Goal: Entertainment & Leisure: Consume media (video, audio)

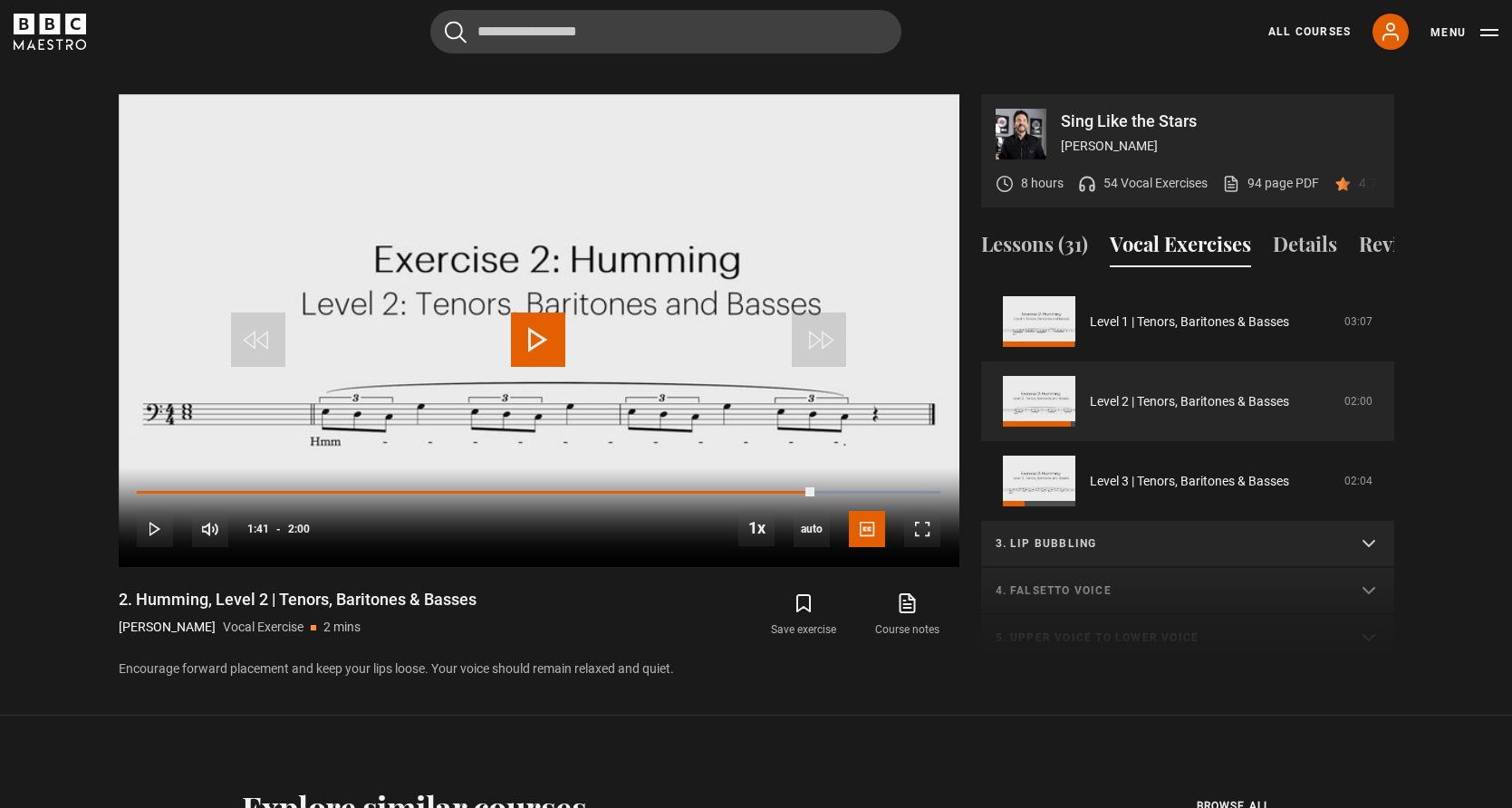
scroll to position [333, 0]
click at [76, 22] on icon "BBC Maestro" at bounding box center [76, 24] width 21 height 21
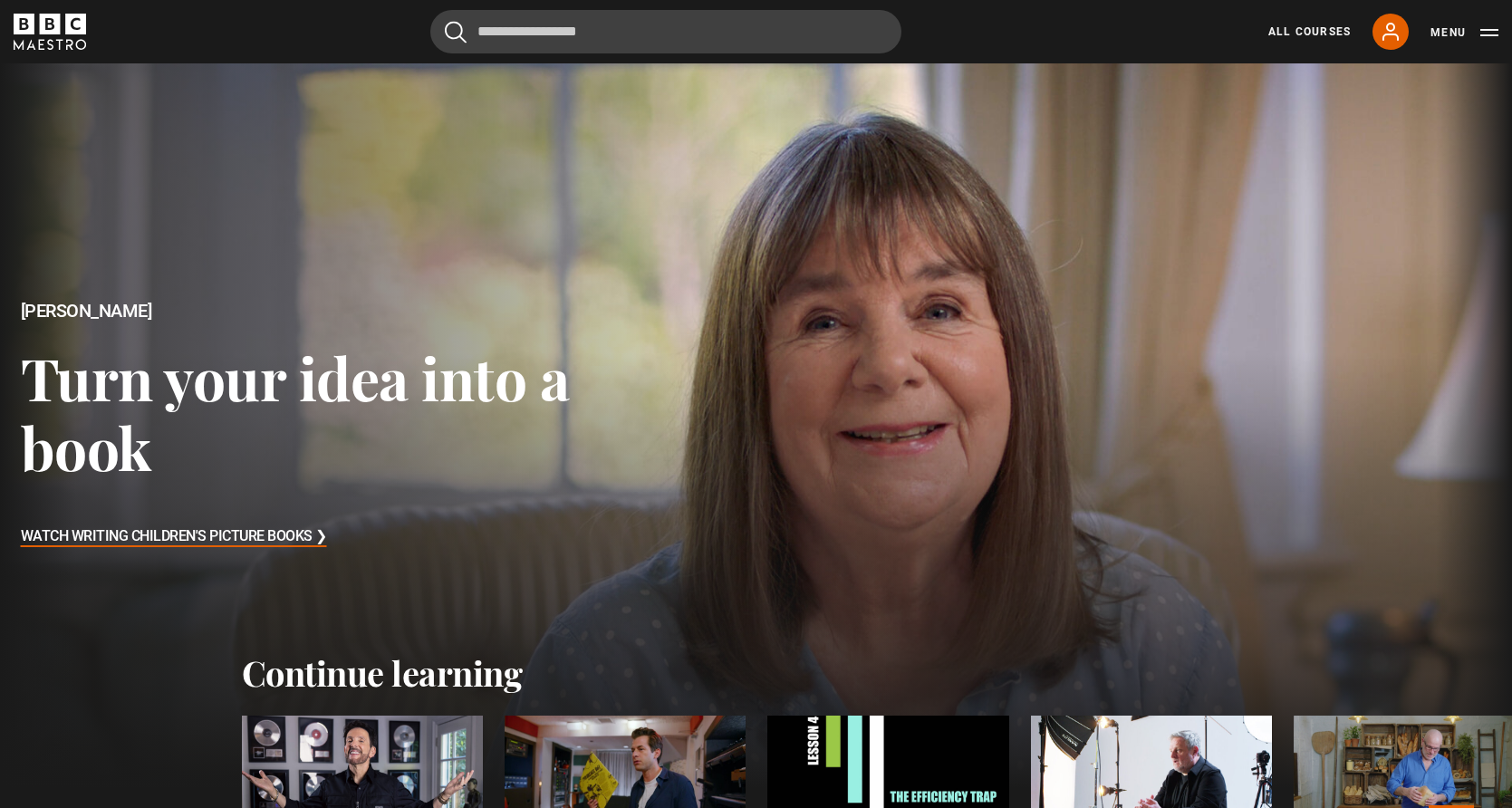
click at [653, 769] on div at bounding box center [625, 783] width 241 height 136
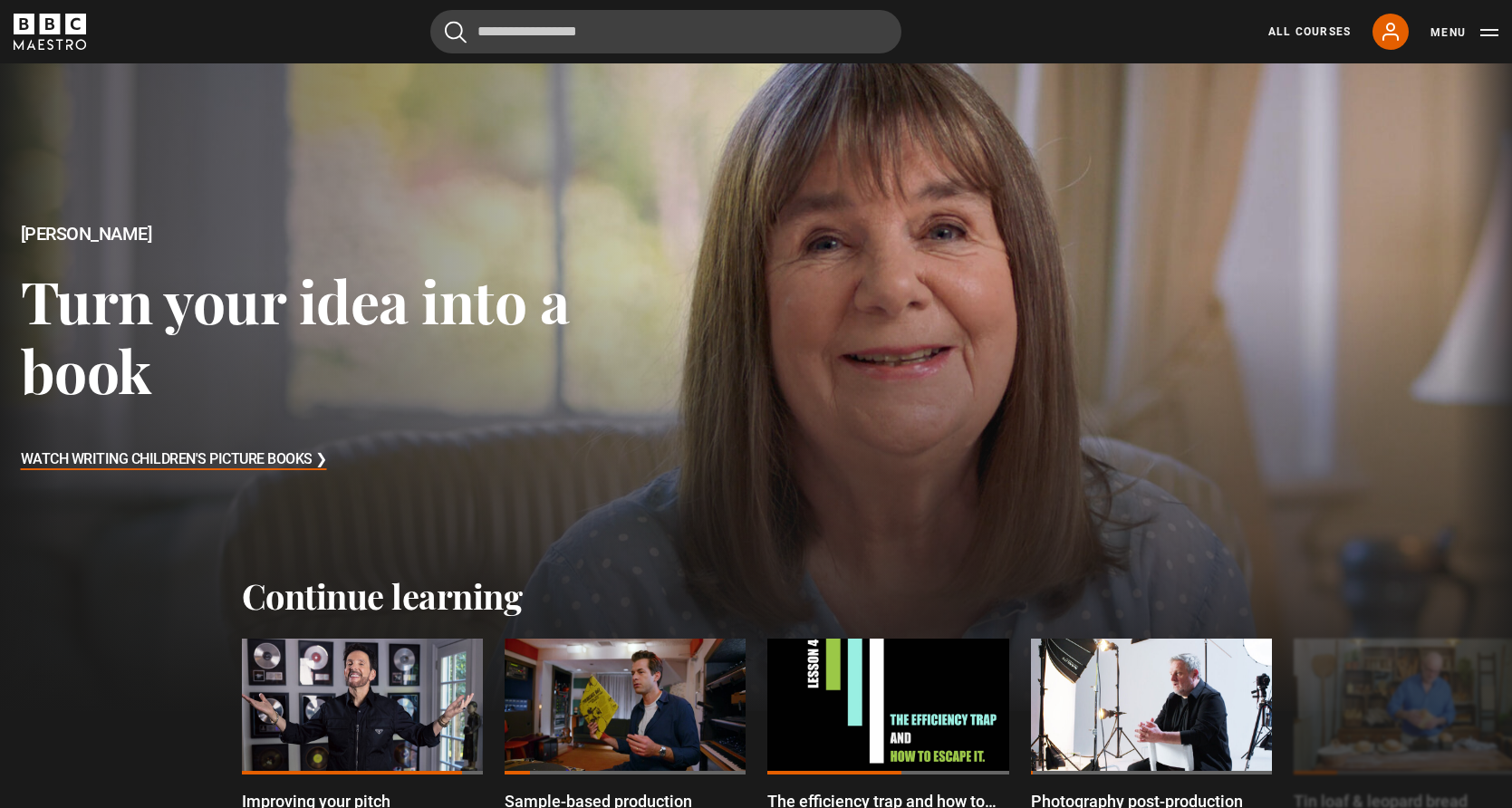
scroll to position [101, 0]
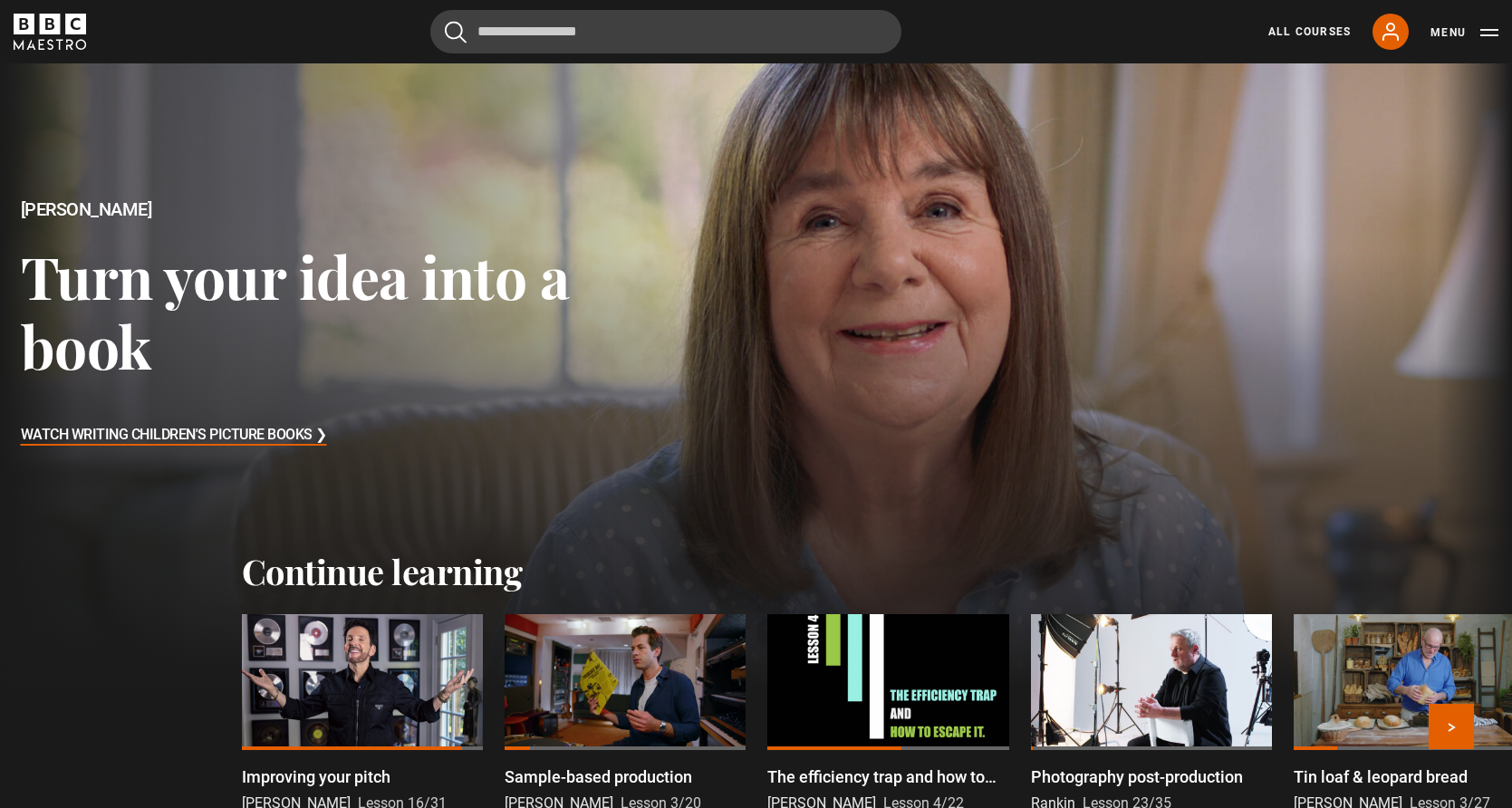
click at [642, 650] on div at bounding box center [625, 682] width 241 height 136
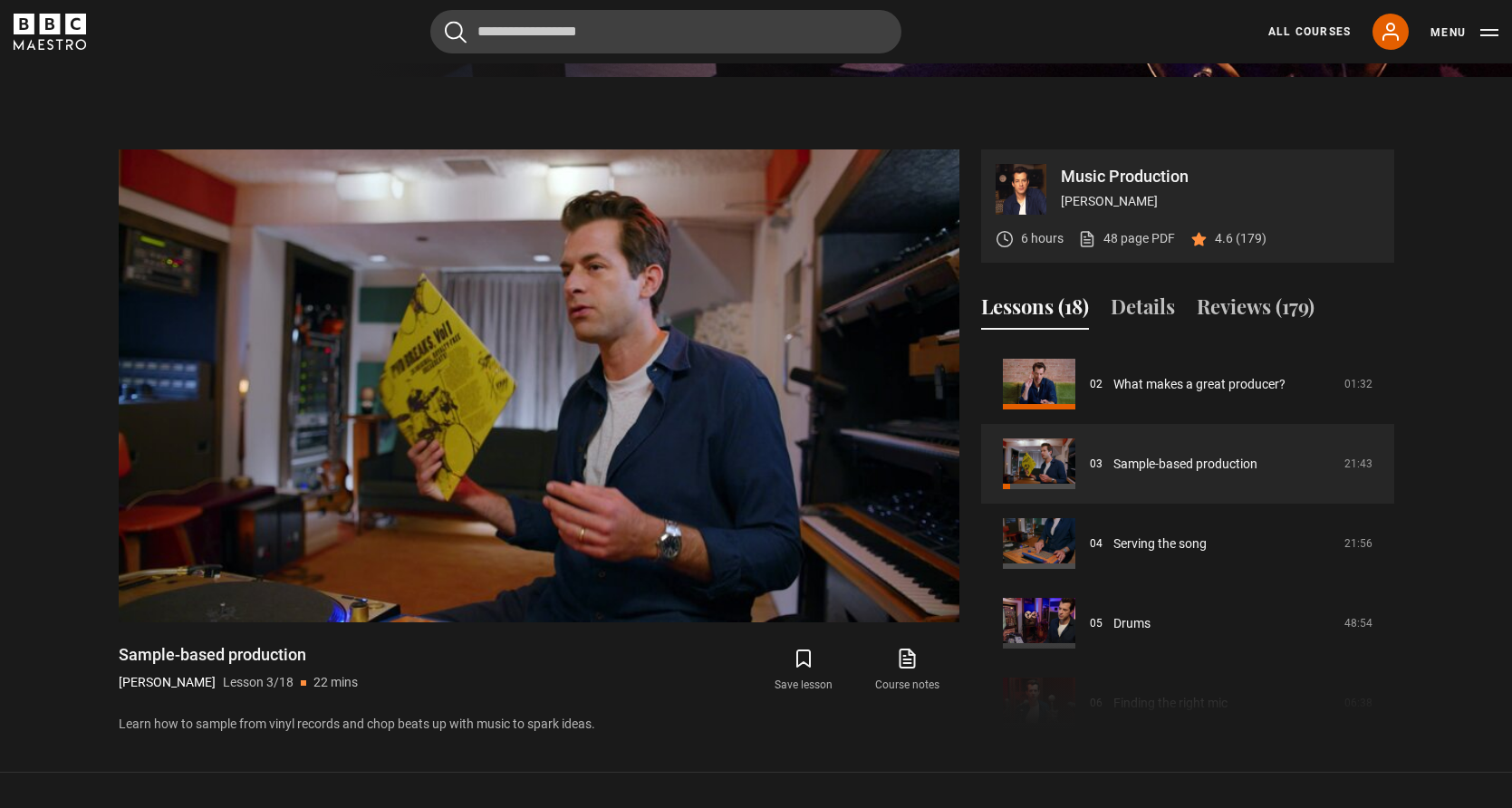
scroll to position [743, 0]
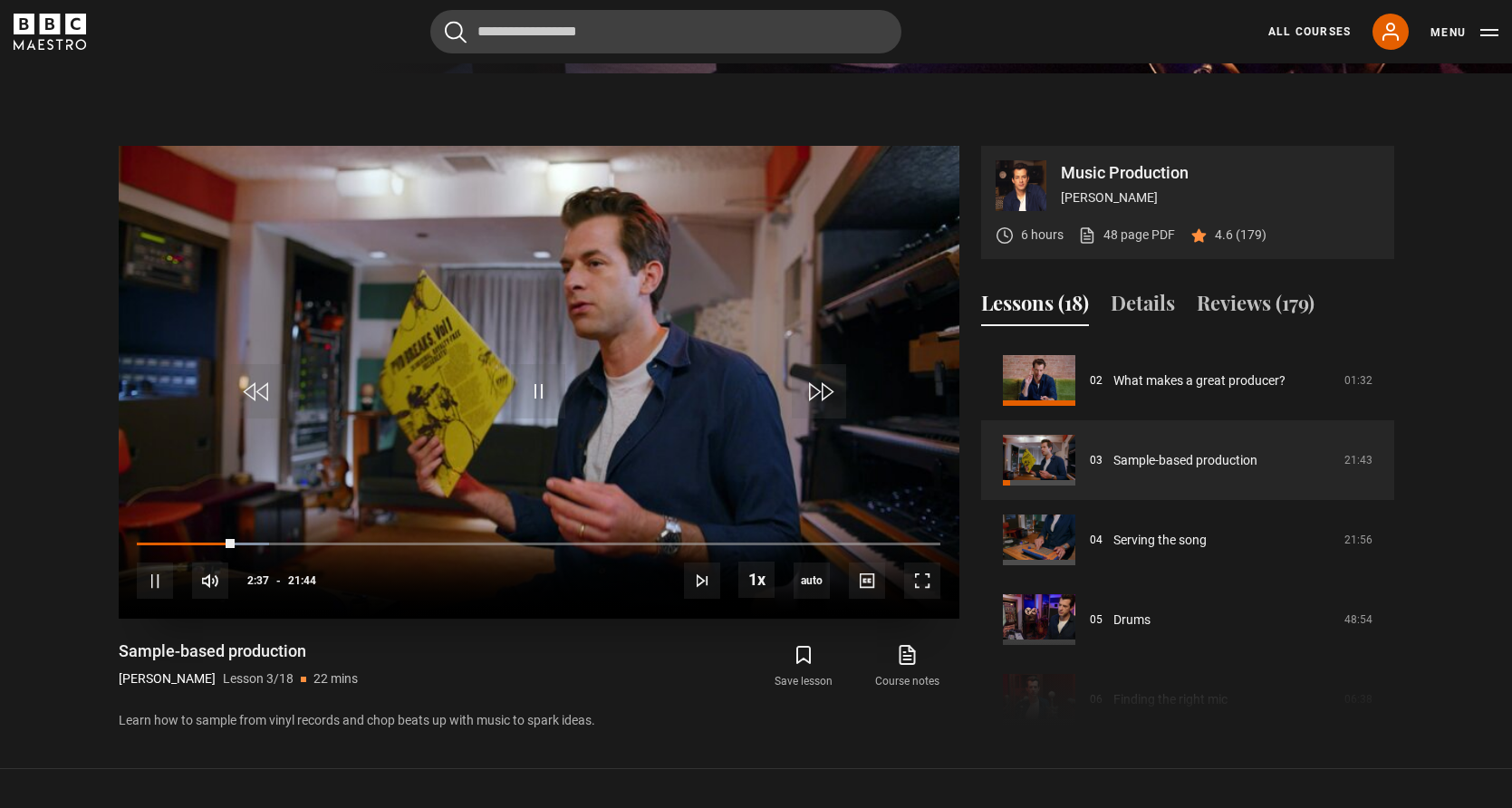
click at [79, 478] on section "Music Production [PERSON_NAME] 6 hours 48 page PDF (opens in new tab) 4.6 (179)…" at bounding box center [756, 421] width 1512 height 696
click at [455, 127] on section "Music Production [PERSON_NAME] 6 hours 48 page PDF (opens in new tab) 4.6 (179)…" at bounding box center [756, 421] width 1512 height 696
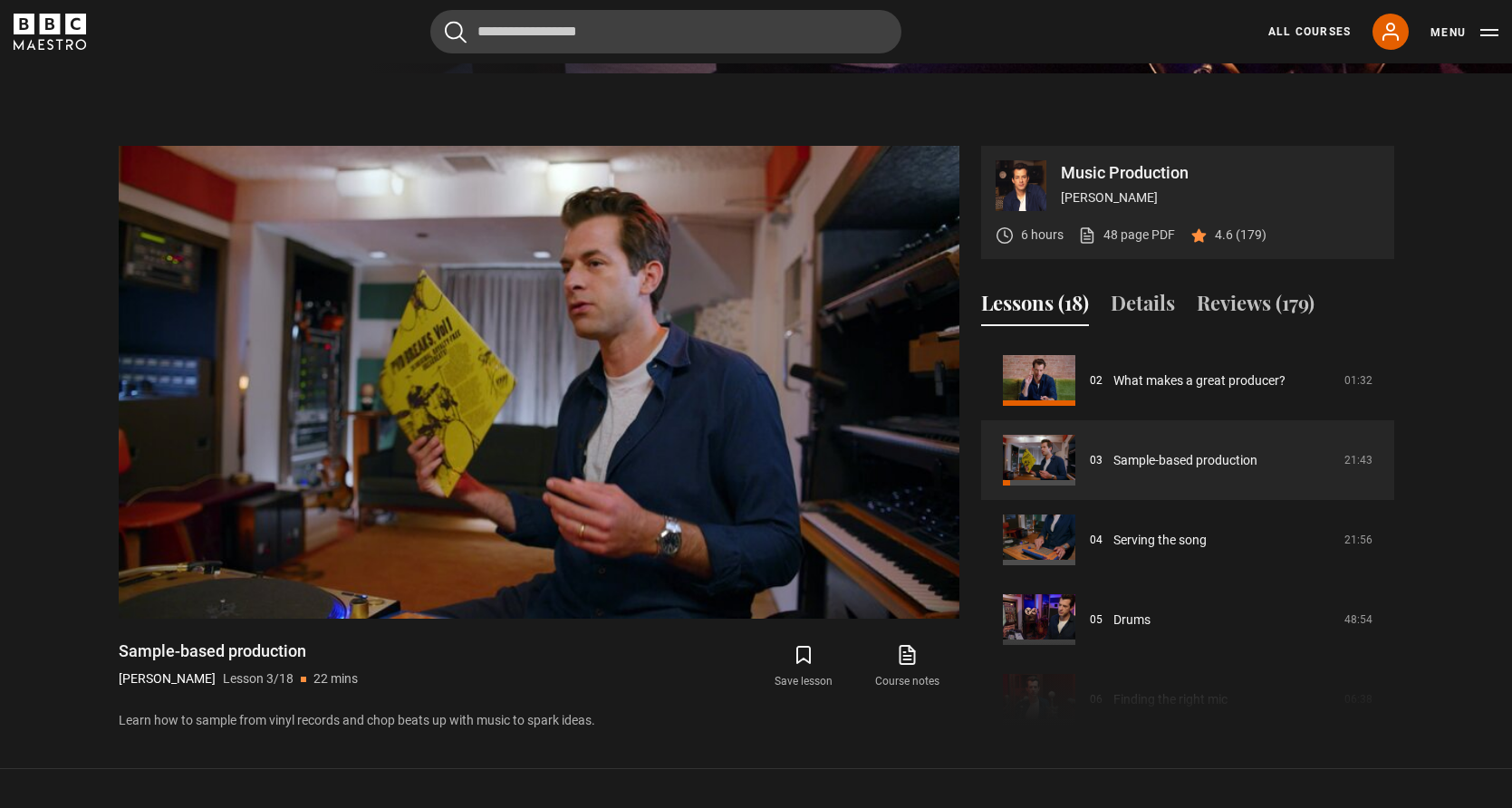
click at [442, 123] on section "Music Production [PERSON_NAME] 6 hours 48 page PDF (opens in new tab) 4.6 (179)…" at bounding box center [756, 421] width 1512 height 696
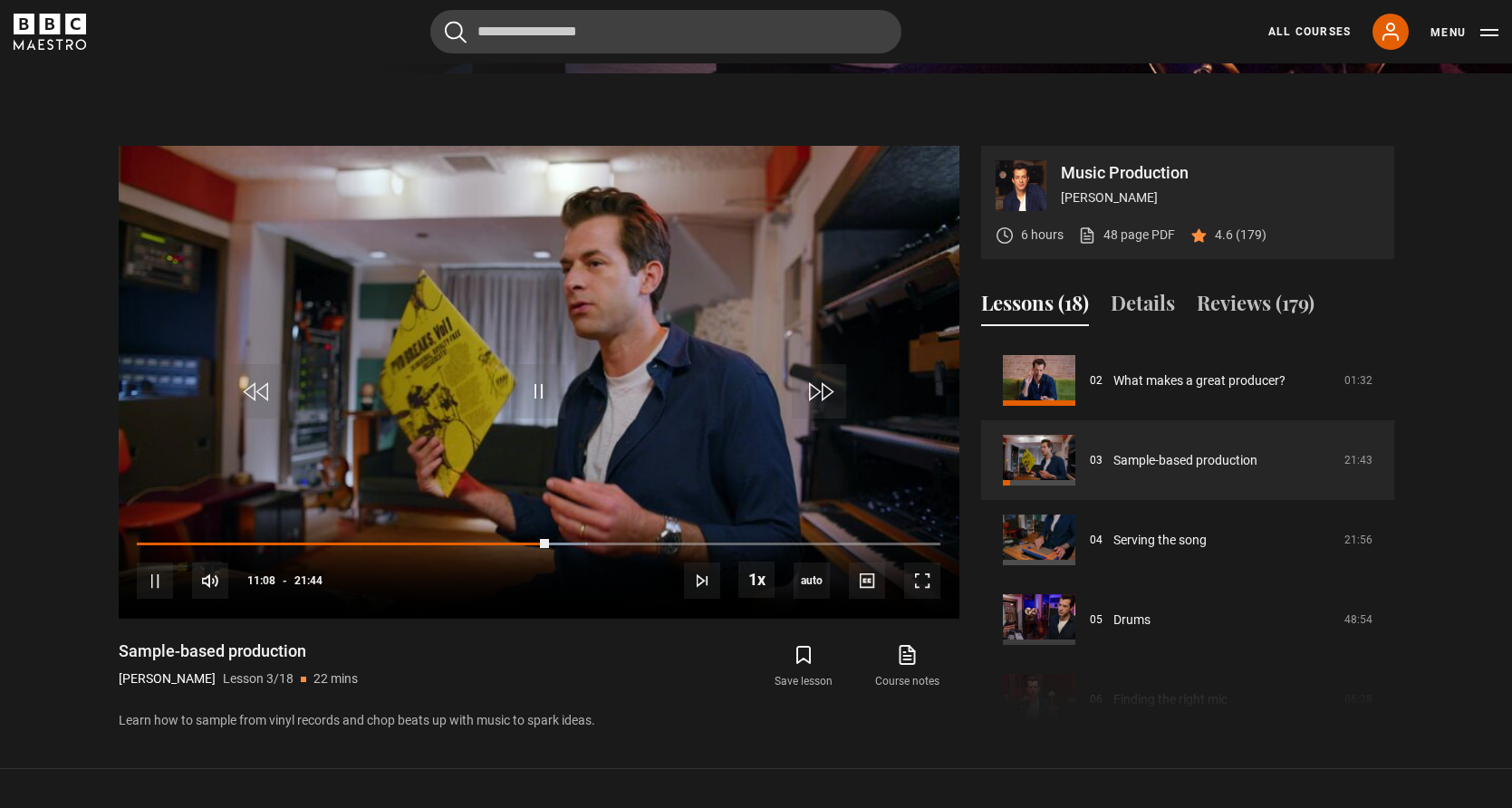
click at [490, 114] on section "Music Production [PERSON_NAME] 6 hours 48 page PDF (opens in new tab) 4.6 (179)…" at bounding box center [756, 421] width 1512 height 696
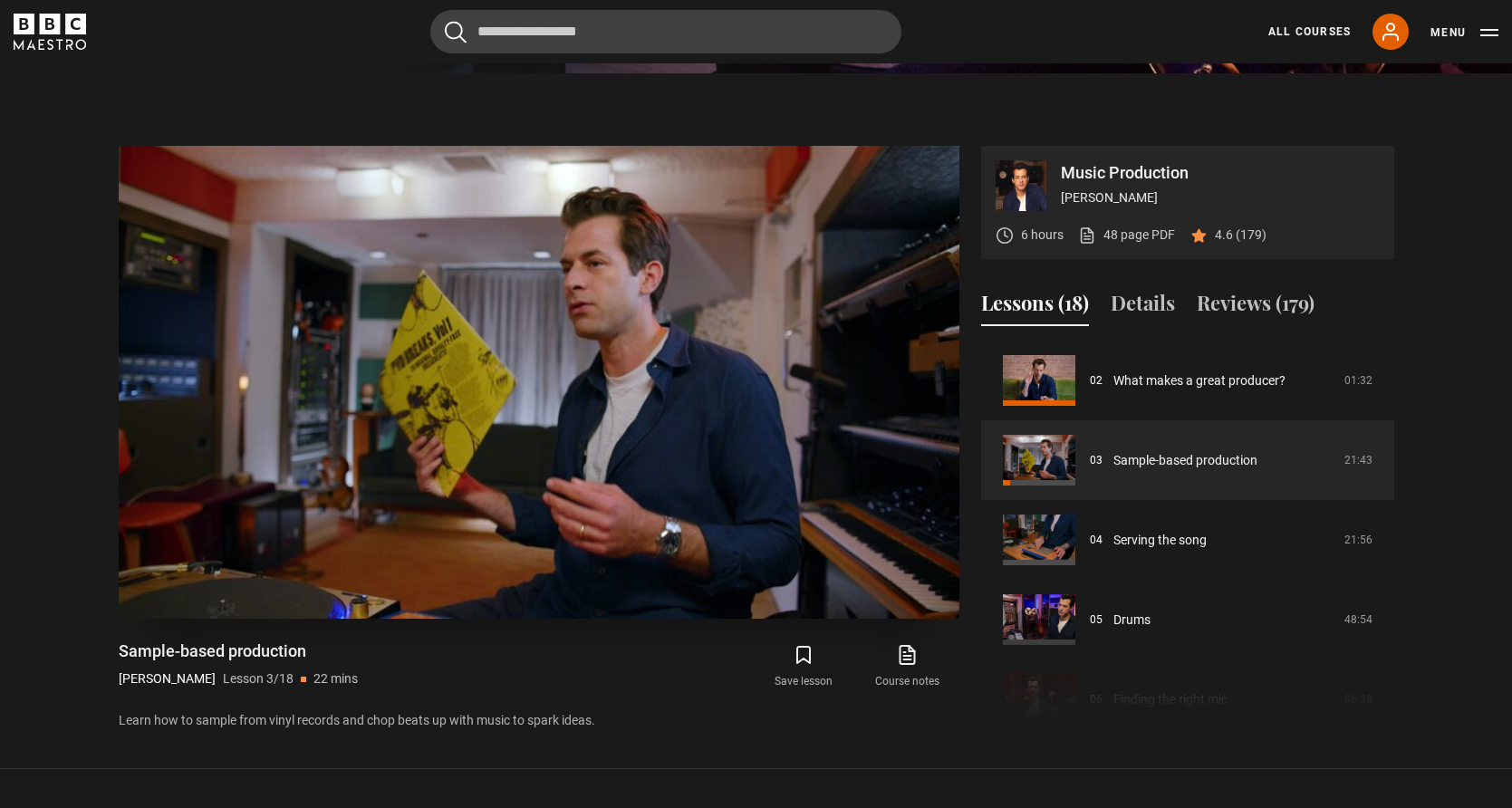
click at [489, 174] on video "Video Player" at bounding box center [539, 382] width 841 height 472
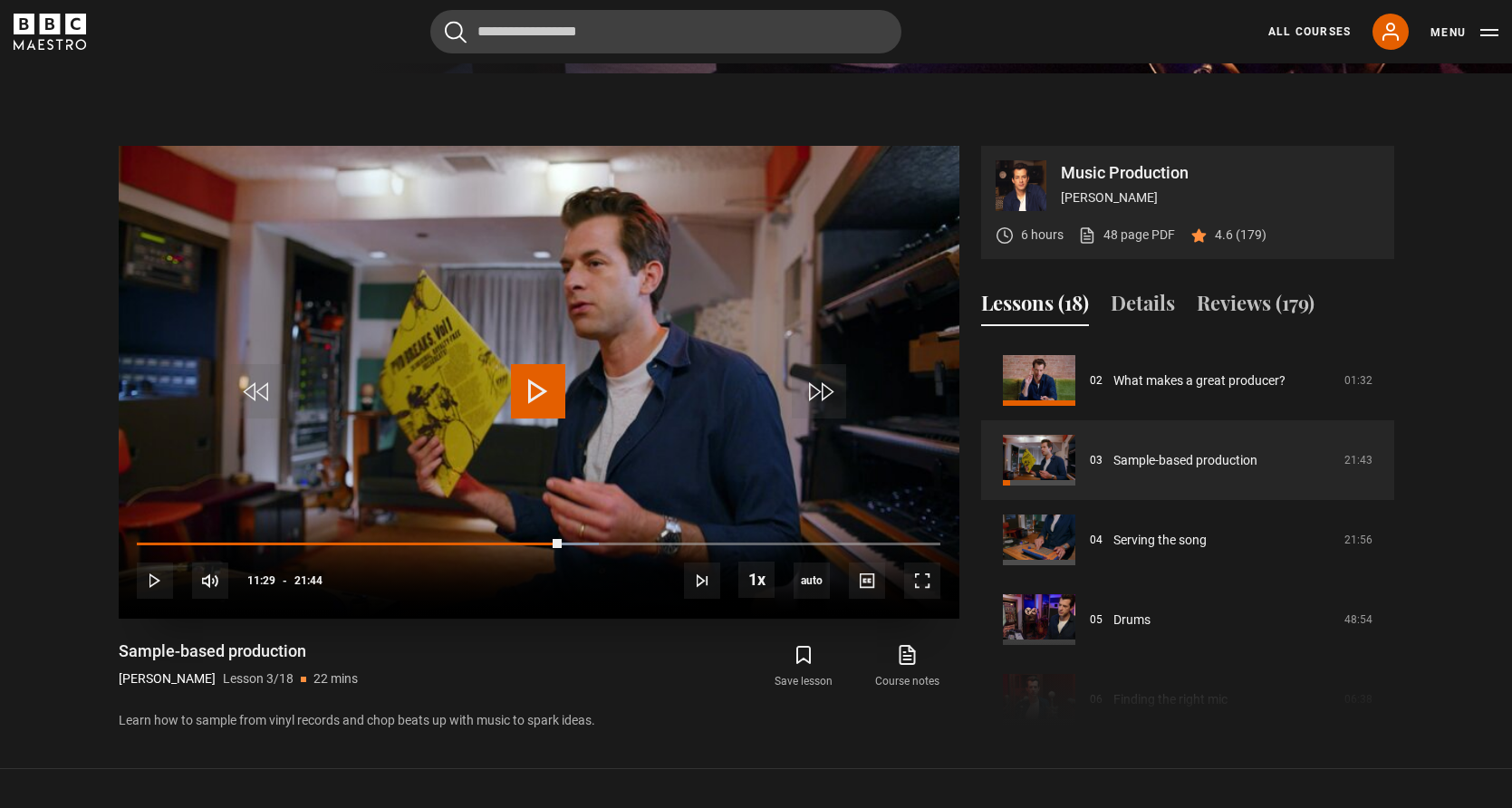
click at [541, 392] on span "Video Player" at bounding box center [538, 391] width 54 height 54
click at [623, 656] on div "Save lesson Course notes opens in new tab" at bounding box center [761, 667] width 395 height 52
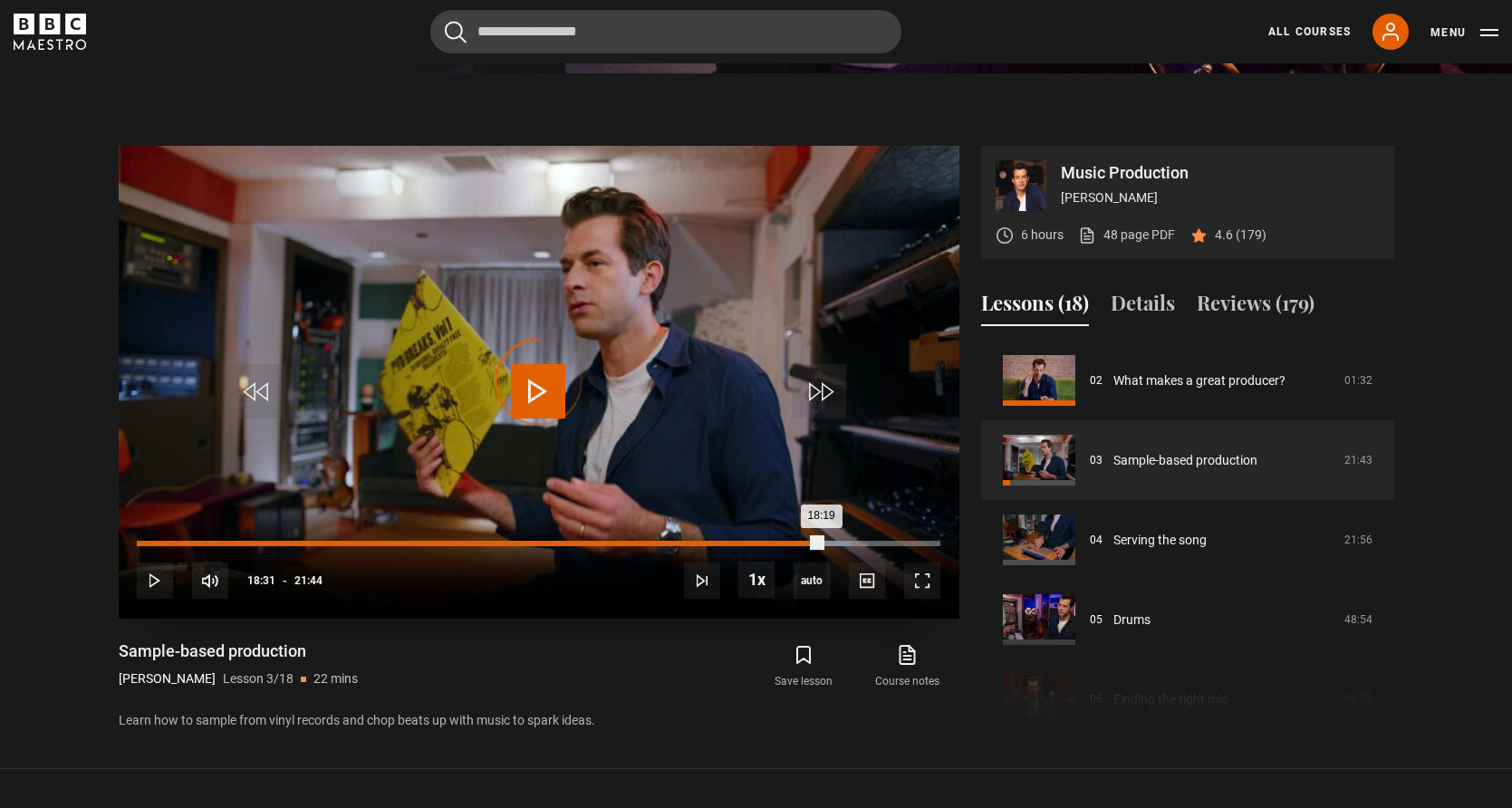
click at [821, 541] on div "Loaded : 88.96% 18:31 18:19" at bounding box center [538, 543] width 803 height 6
click at [850, 541] on div "Loaded : 88.96% 19:18 19:18" at bounding box center [538, 543] width 803 height 6
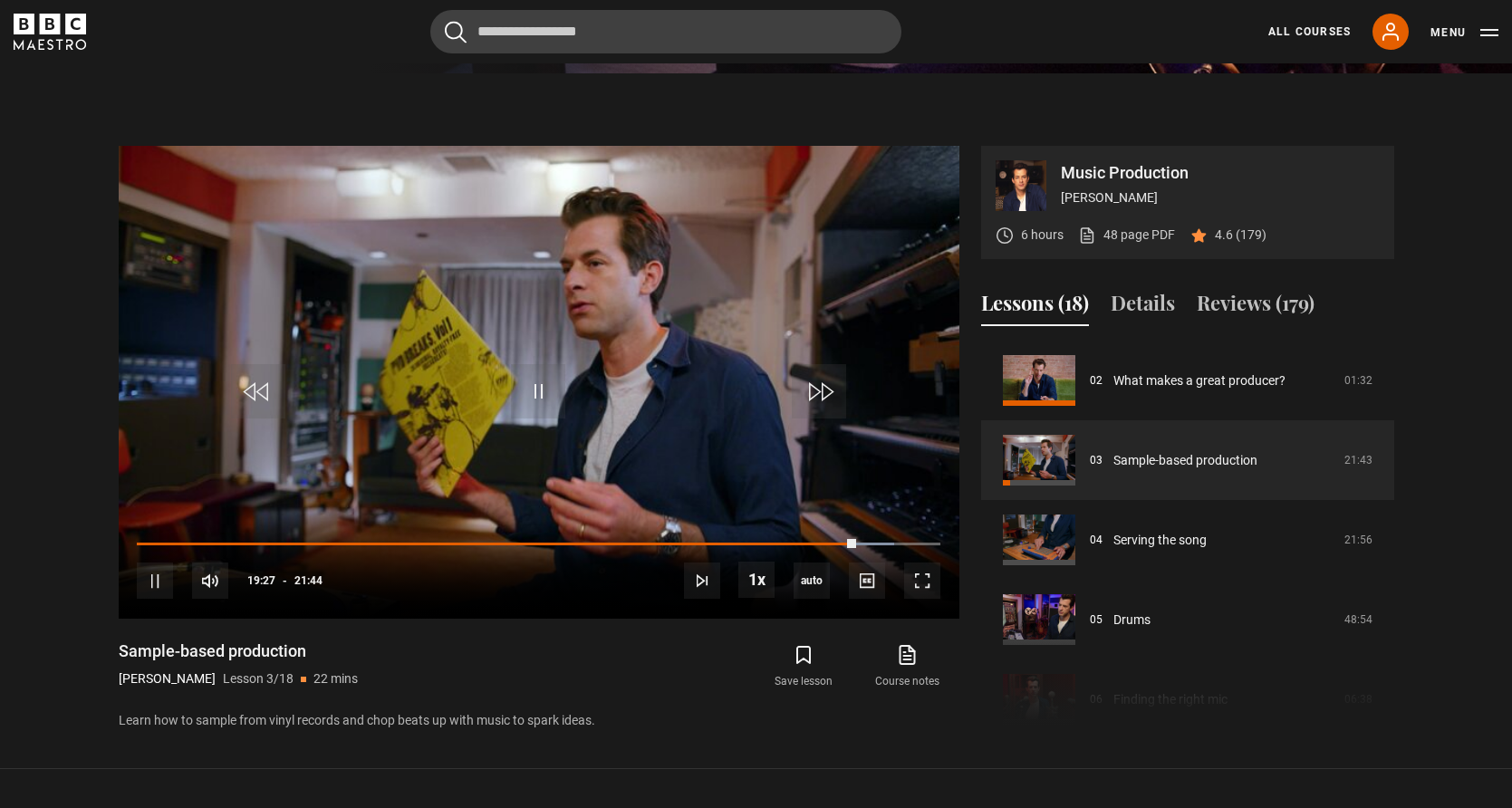
click at [650, 116] on section "Music Production [PERSON_NAME] 6 hours 48 page PDF (opens in new tab) 4.6 (179)…" at bounding box center [756, 421] width 1512 height 696
click at [452, 106] on section "Music Production [PERSON_NAME] 6 hours 48 page PDF (opens in new tab) 4.6 (179)…" at bounding box center [756, 421] width 1512 height 696
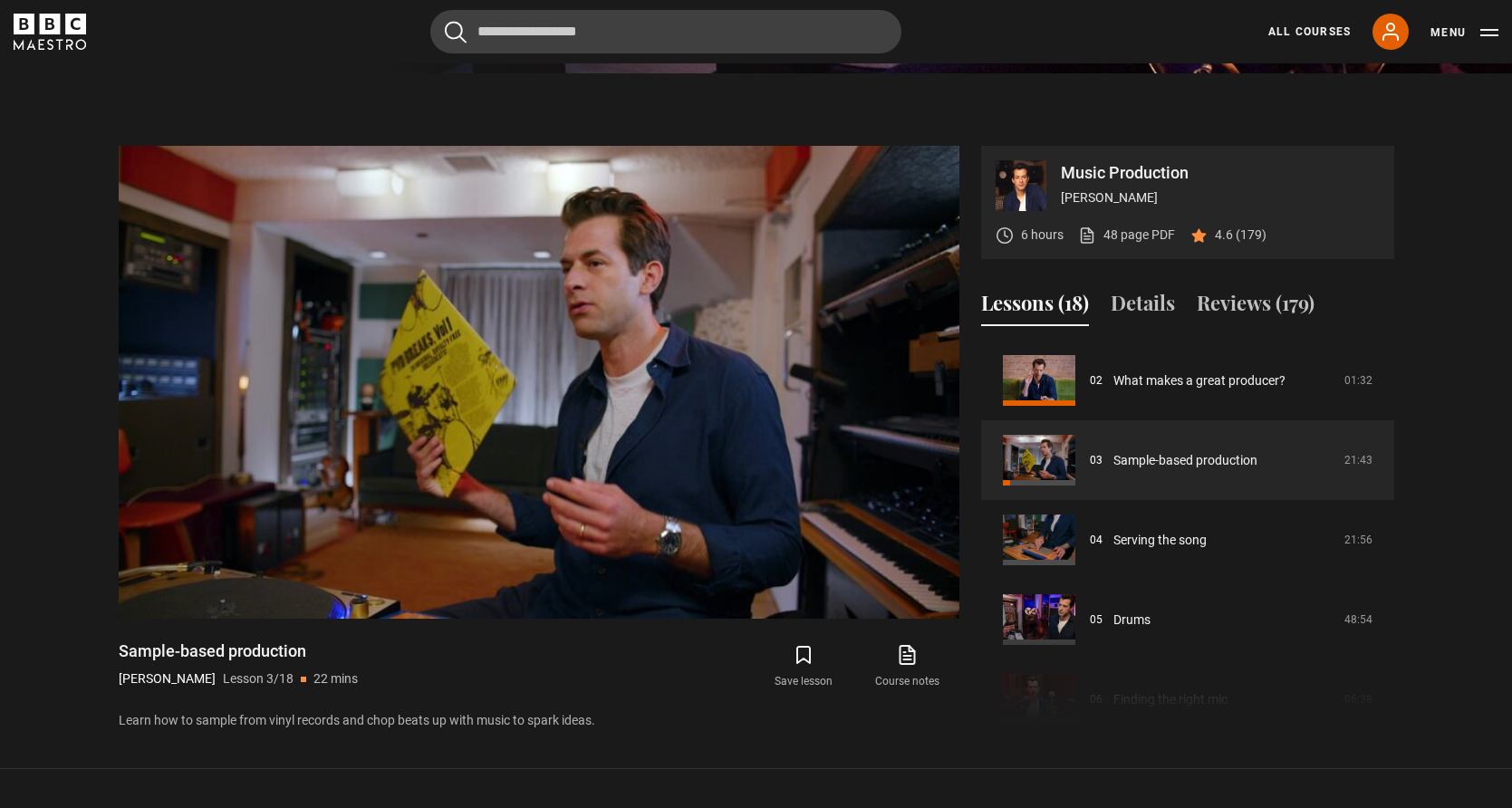
click at [512, 124] on section "Music Production [PERSON_NAME] 6 hours 48 page PDF (opens in new tab) 4.6 (179)…" at bounding box center [756, 421] width 1512 height 696
